Goal: Task Accomplishment & Management: Manage account settings

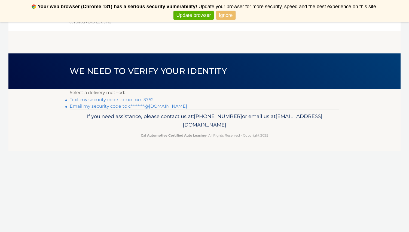
click at [137, 99] on link "Text my security code to xxx-xxx-3752" at bounding box center [112, 99] width 84 height 5
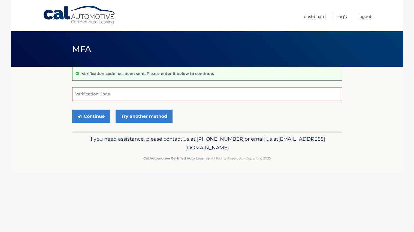
click at [124, 95] on input "Verification Code" at bounding box center [207, 94] width 270 height 14
click at [81, 95] on input "418724" at bounding box center [207, 94] width 270 height 14
type input "419724"
click at [87, 115] on button "Continue" at bounding box center [91, 117] width 38 height 14
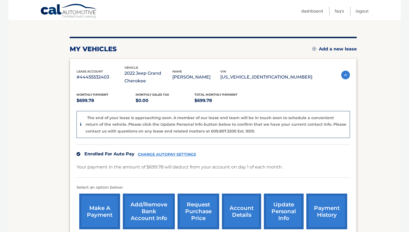
scroll to position [82, 0]
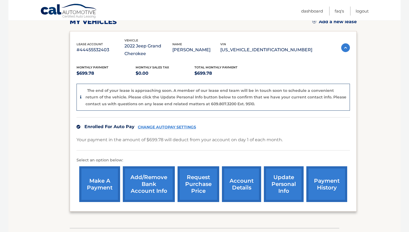
click at [182, 125] on link "CHANGE AUTOPAY SETTINGS" at bounding box center [167, 127] width 58 height 5
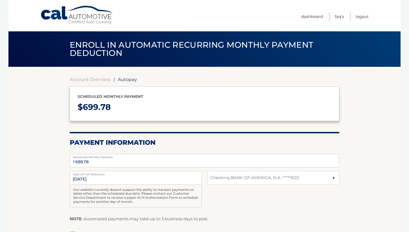
select select "MDUyMzk0NWEtYTljYS00ZTQ1LWI1ZjktZDdjYjliMGViMDI4"
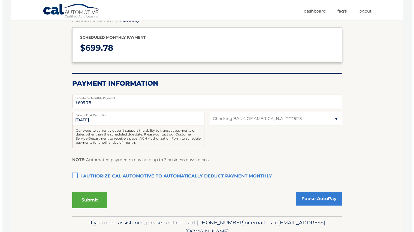
scroll to position [82, 0]
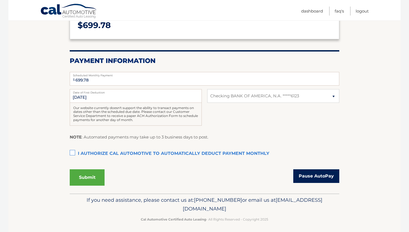
click at [322, 180] on link "Pause AutoPay" at bounding box center [317, 176] width 46 height 14
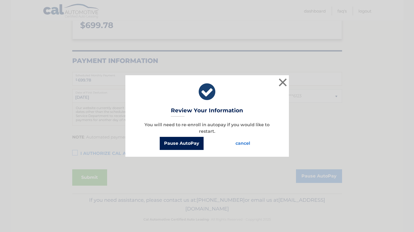
click at [200, 147] on button "Pause AutoPay" at bounding box center [182, 143] width 44 height 13
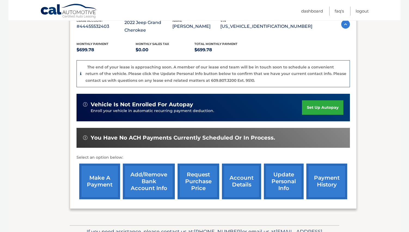
scroll to position [109, 0]
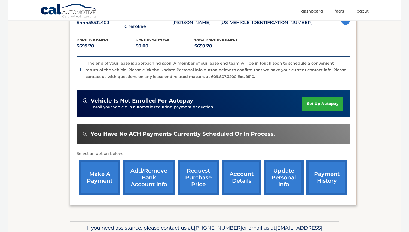
click at [202, 184] on link "request purchase price" at bounding box center [199, 178] width 42 height 36
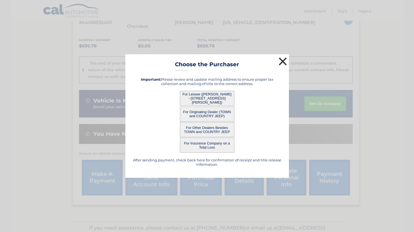
click at [284, 64] on button "×" at bounding box center [282, 61] width 11 height 11
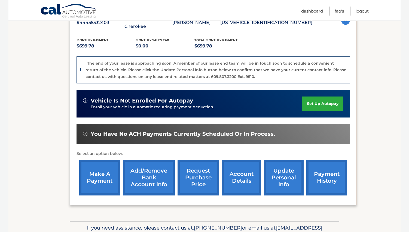
click at [91, 181] on link "make a payment" at bounding box center [99, 178] width 41 height 36
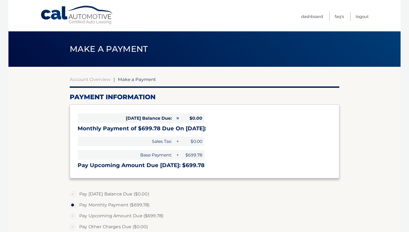
select select "MDUyMzk0NWEtYTljYS00ZTQ1LWI1ZjktZDdjYjliMGViMDI4"
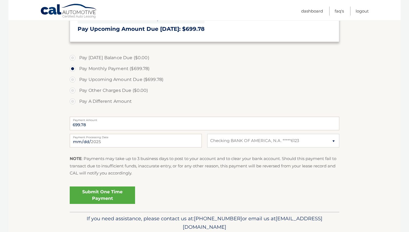
scroll to position [109, 0]
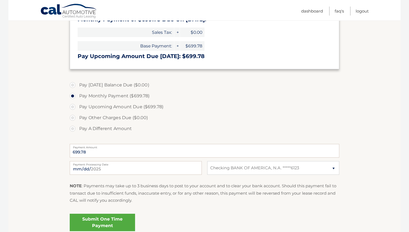
click at [74, 129] on label "Pay A Different Amount" at bounding box center [205, 128] width 270 height 11
click at [74, 129] on input "Pay A Different Amount" at bounding box center [74, 127] width 5 height 9
radio input "true"
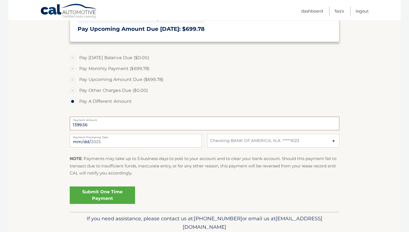
type input "1399.56"
click at [123, 198] on link "Submit One Time Payment" at bounding box center [102, 194] width 65 height 17
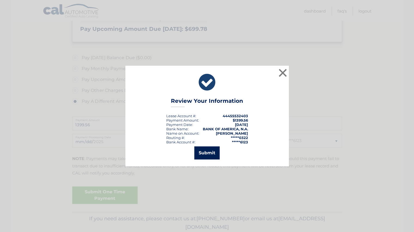
click at [210, 153] on button "Submit" at bounding box center [206, 152] width 25 height 13
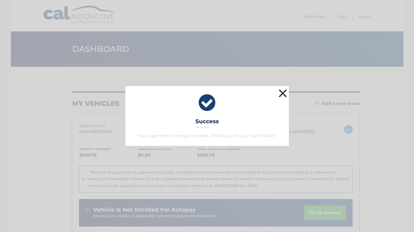
click at [282, 95] on button "×" at bounding box center [282, 93] width 11 height 11
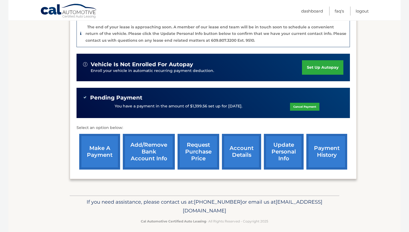
scroll to position [150, 0]
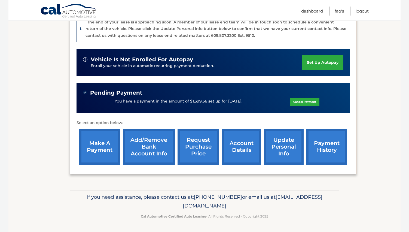
drag, startPoint x: 255, startPoint y: 205, endPoint x: 150, endPoint y: 207, distance: 105.0
click at [150, 207] on p "If you need assistance, please contact us at: 609-807-3200 or email us at Custo…" at bounding box center [204, 201] width 263 height 17
copy span "[EMAIL_ADDRESS][DOMAIN_NAME]"
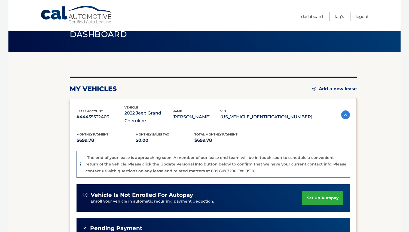
scroll to position [14, 0]
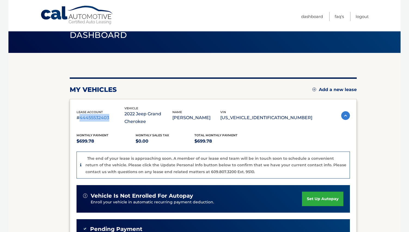
drag, startPoint x: 108, startPoint y: 118, endPoint x: 81, endPoint y: 120, distance: 27.3
click at [81, 120] on p "#44455532403" at bounding box center [101, 118] width 48 height 8
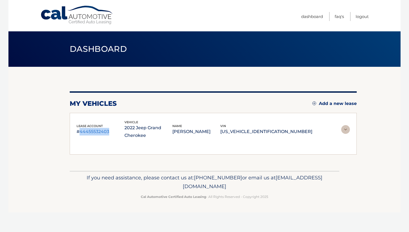
copy p "44455532403"
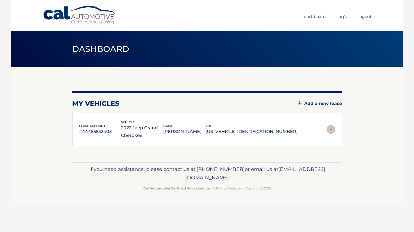
click at [246, 43] on header "Dashboard" at bounding box center [207, 48] width 270 height 35
click at [330, 131] on img at bounding box center [330, 129] width 9 height 9
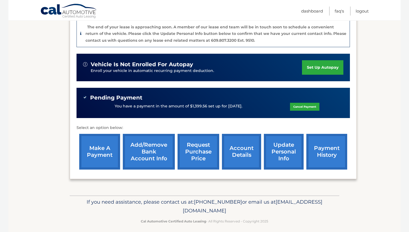
scroll to position [150, 0]
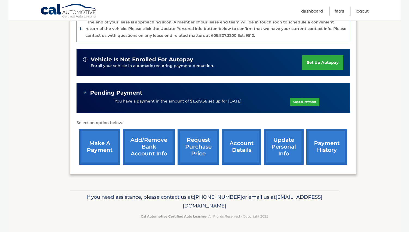
click at [232, 159] on link "account details" at bounding box center [241, 147] width 39 height 36
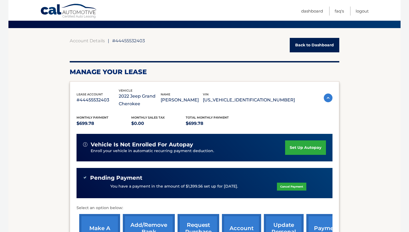
scroll to position [55, 0]
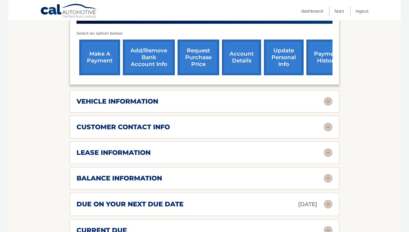
scroll to position [218, 0]
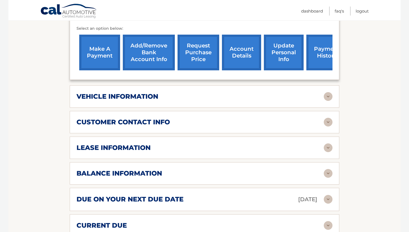
click at [329, 102] on div "vehicle information vehicle Year [DATE] vehicle make Jeep vehicle model Grand C…" at bounding box center [205, 96] width 270 height 22
click at [327, 96] on img at bounding box center [328, 96] width 9 height 9
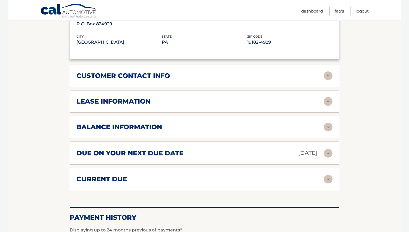
scroll to position [409, 0]
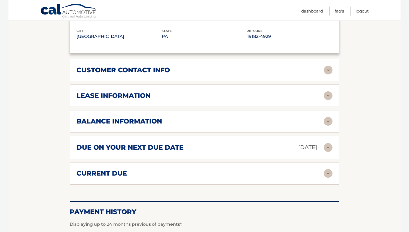
click at [328, 75] on div "customer contact info full name [PERSON_NAME] street address [STREET_ADDRESS] c…" at bounding box center [205, 70] width 270 height 22
click at [328, 70] on img at bounding box center [328, 70] width 9 height 9
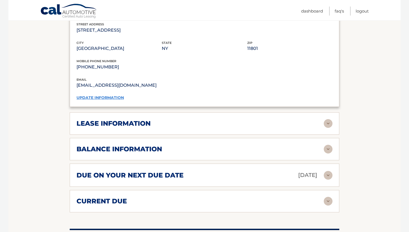
scroll to position [491, 0]
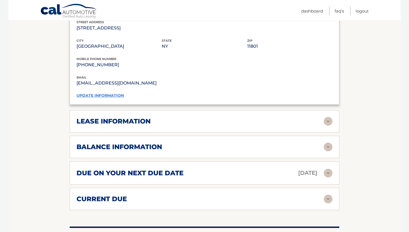
click at [330, 121] on img at bounding box center [328, 121] width 9 height 9
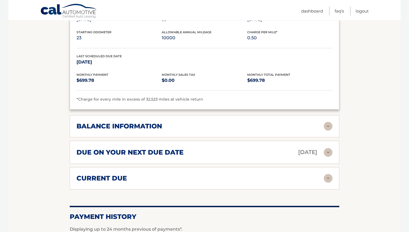
scroll to position [627, 0]
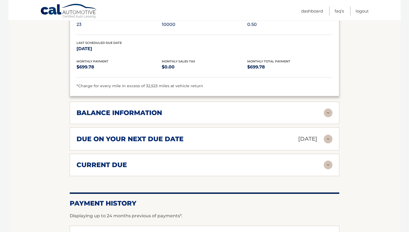
click at [331, 113] on img at bounding box center [328, 112] width 9 height 9
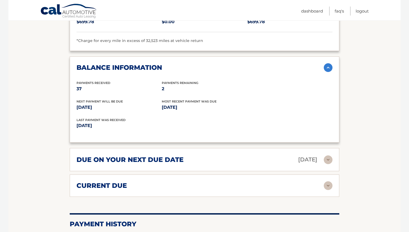
scroll to position [681, 0]
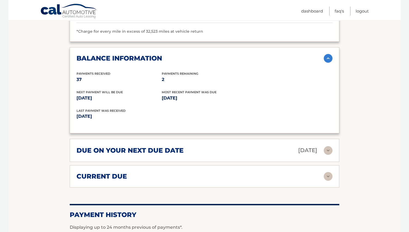
click at [331, 150] on img at bounding box center [328, 150] width 9 height 9
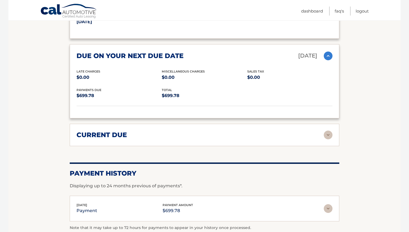
scroll to position [790, 0]
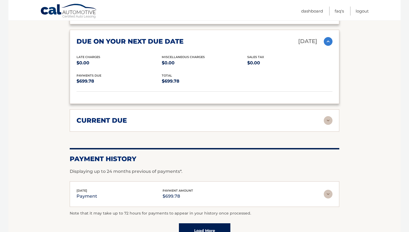
click at [328, 119] on img at bounding box center [328, 120] width 9 height 9
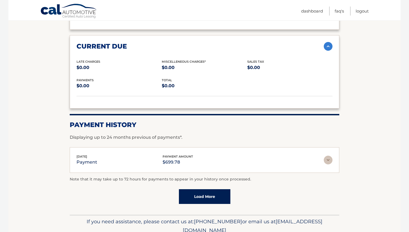
scroll to position [872, 0]
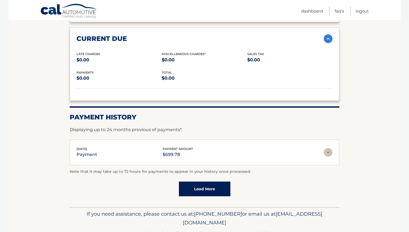
click at [330, 151] on img at bounding box center [328, 152] width 9 height 9
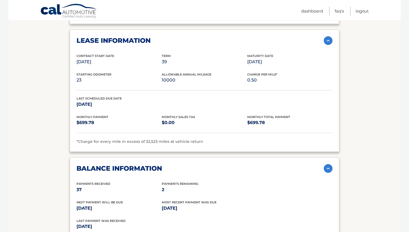
scroll to position [491, 0]
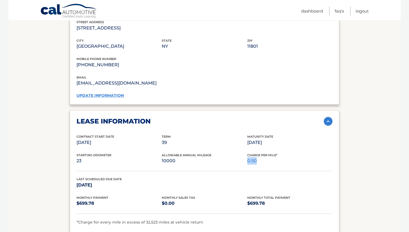
drag, startPoint x: 259, startPoint y: 163, endPoint x: 248, endPoint y: 162, distance: 11.5
click at [248, 162] on p "0.50" at bounding box center [289, 161] width 85 height 8
click at [289, 165] on p "0.50" at bounding box center [289, 161] width 85 height 8
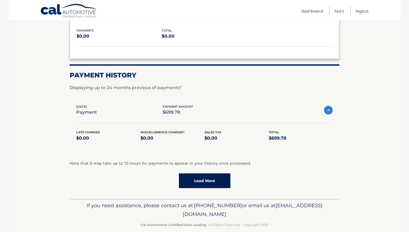
scroll to position [922, 0]
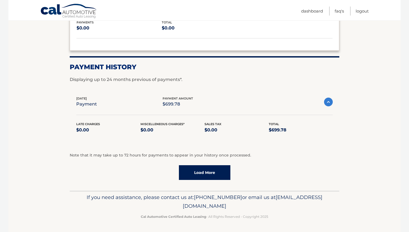
click at [216, 179] on link "Load More" at bounding box center [205, 172] width 52 height 15
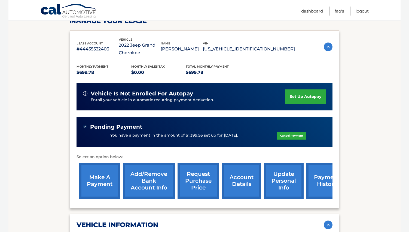
scroll to position [0, 0]
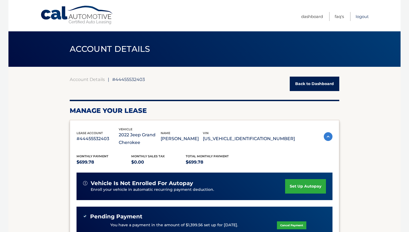
click at [358, 16] on link "Logout" at bounding box center [362, 16] width 13 height 9
